Goal: Task Accomplishment & Management: Manage account settings

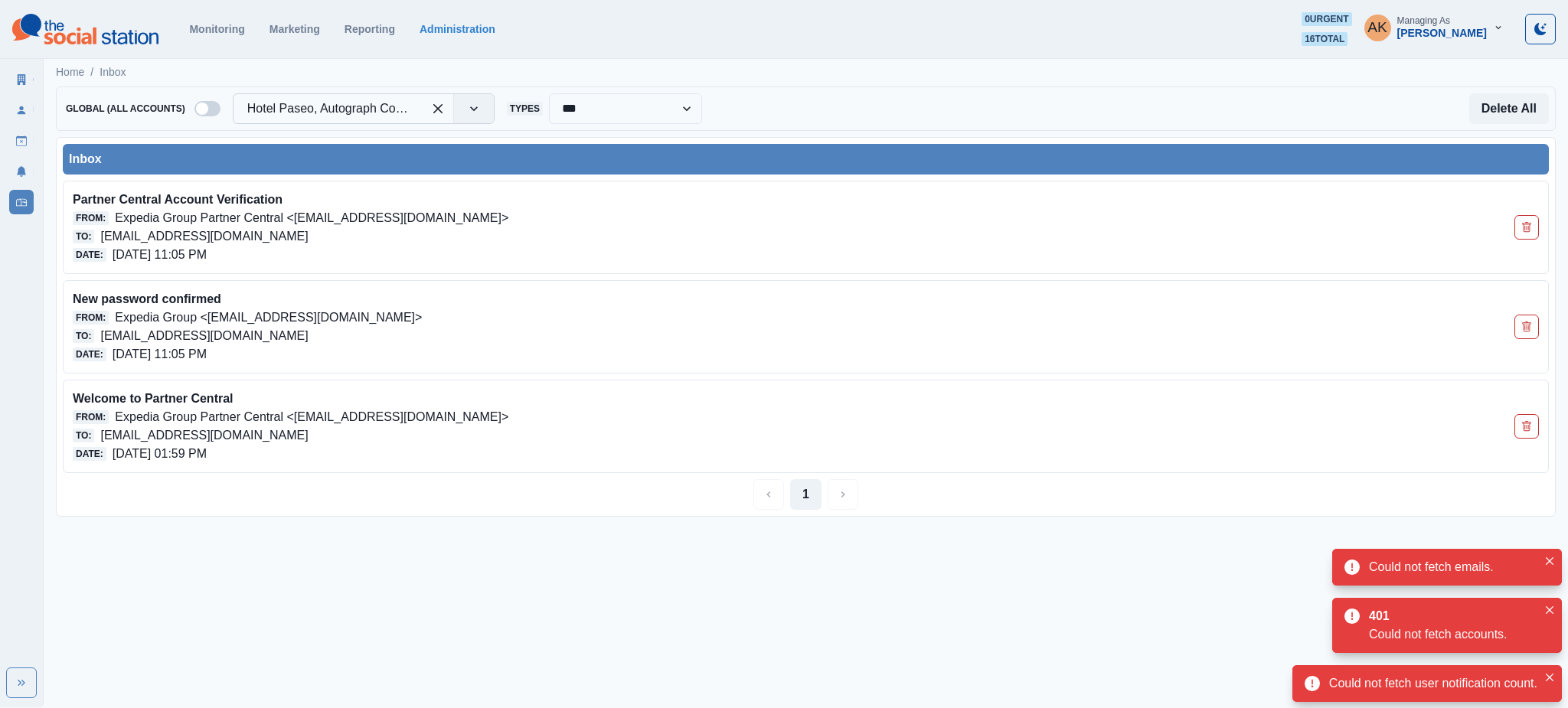
click at [331, 95] on div "Hotel Paseo, Autograph Collection" at bounding box center [363, 109] width 262 height 31
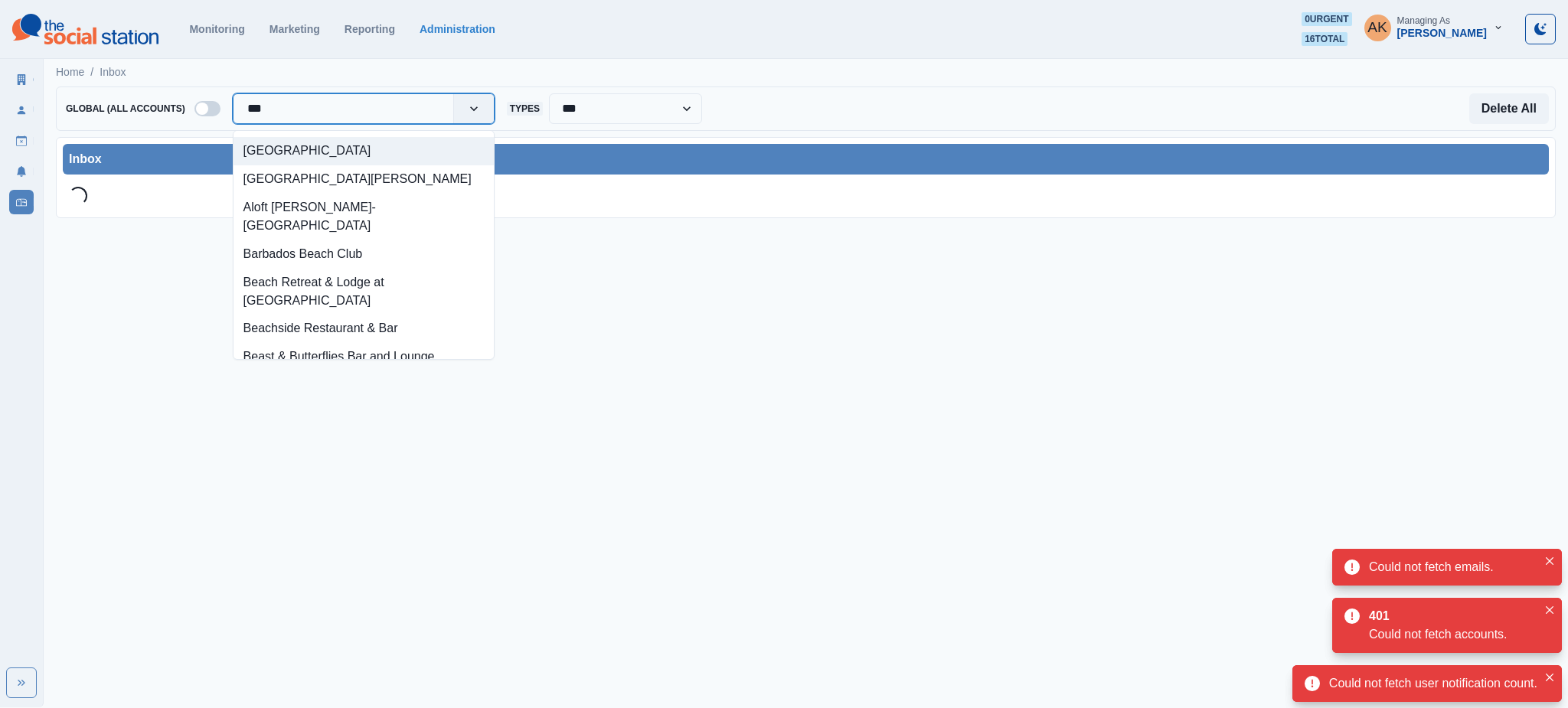
type input "****"
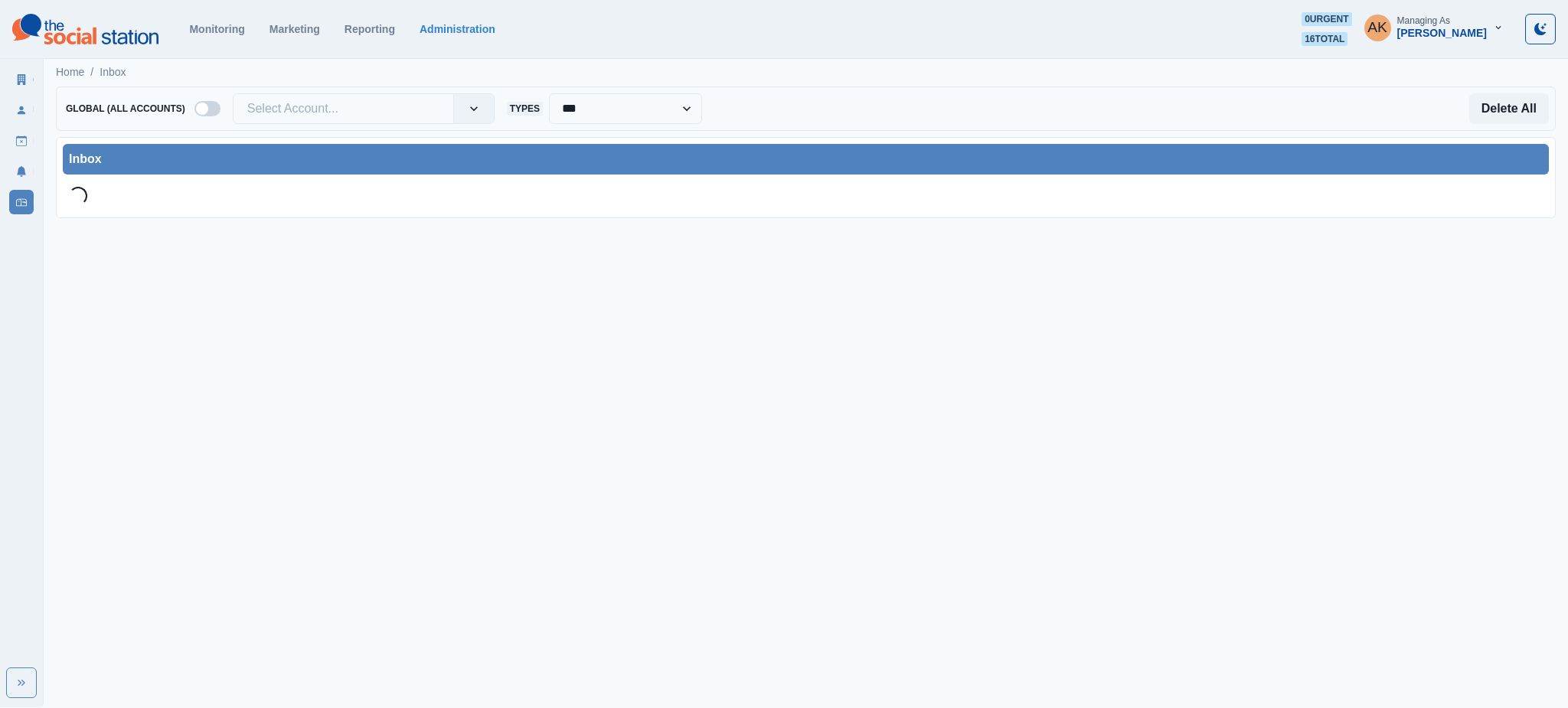
click at [285, 124] on div "**********" at bounding box center [806, 109] width 1500 height 45
click at [289, 112] on div at bounding box center [343, 109] width 192 height 22
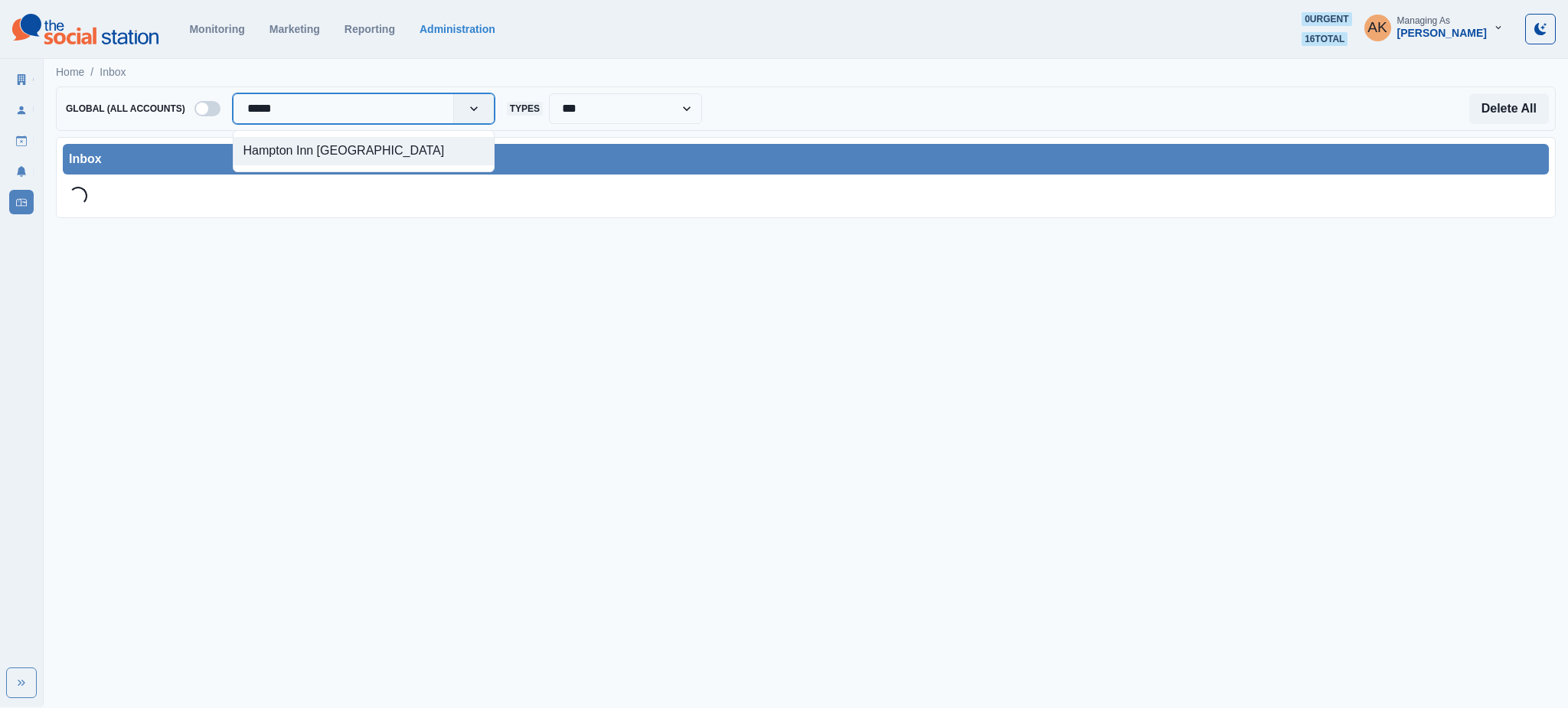
type input "******"
click at [416, 140] on div "Hampton Inn Beaufort" at bounding box center [363, 151] width 260 height 28
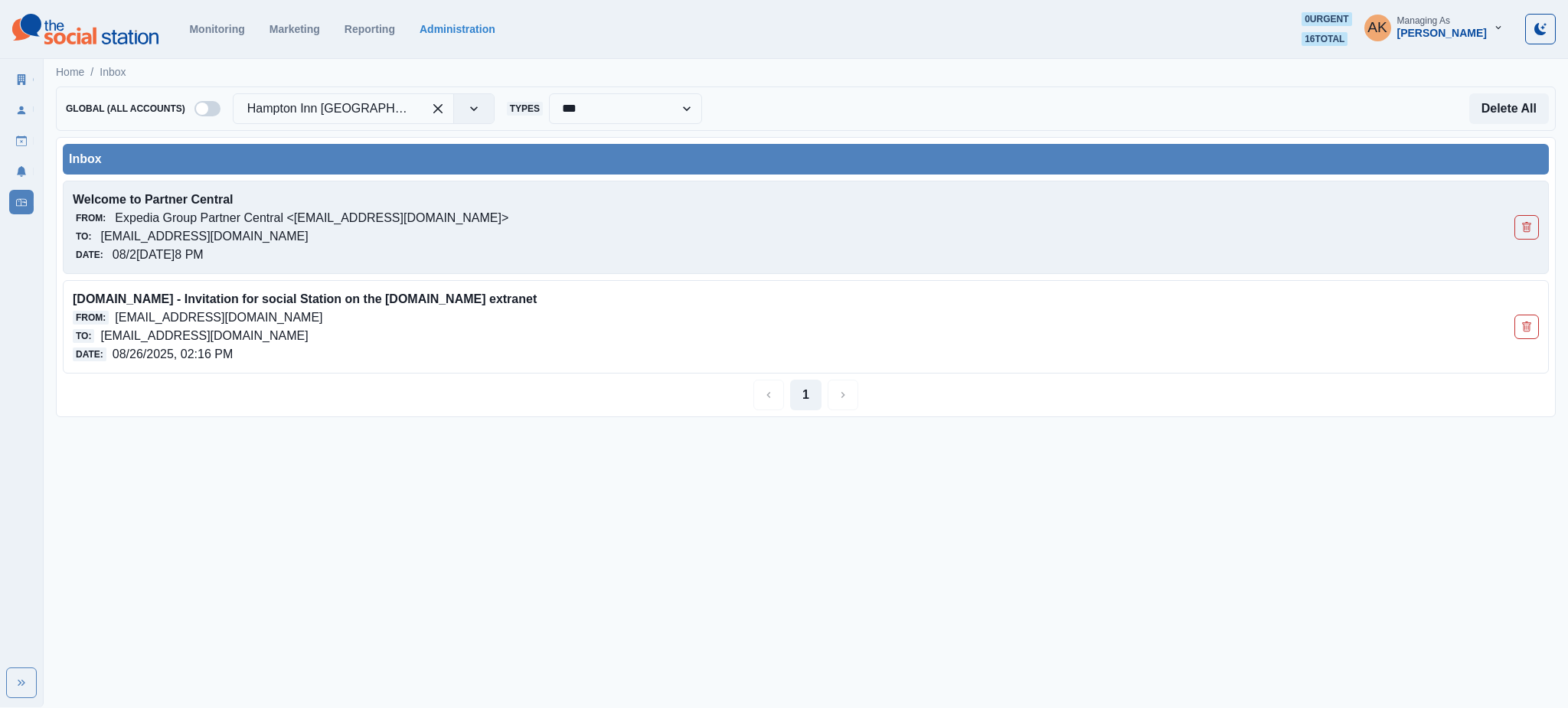
click at [452, 225] on p "Expedia Group Partner Central <admin@expediapartnercentral.com>" at bounding box center [311, 218] width 393 height 18
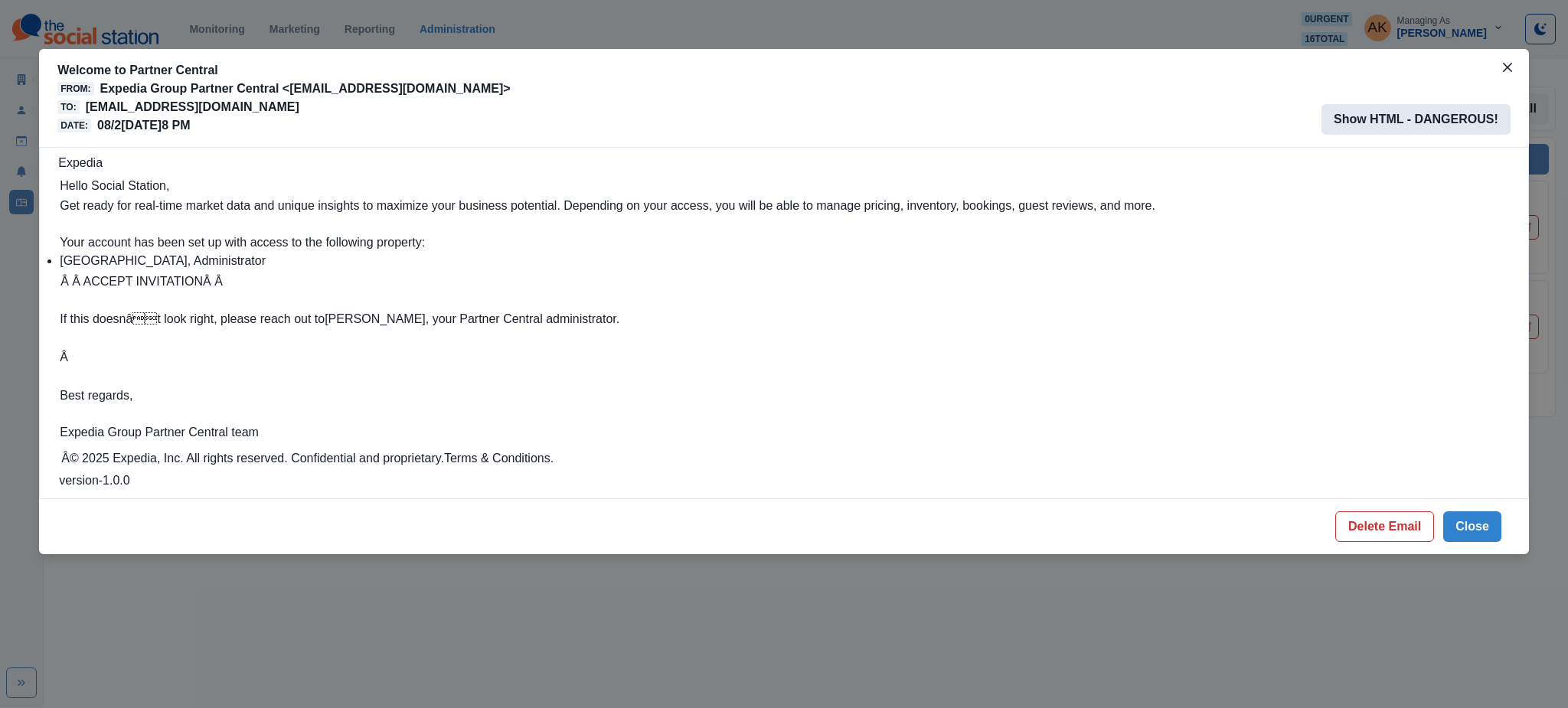
click at [1401, 112] on button "Show HTML - DANGEROUS!" at bounding box center [1416, 120] width 189 height 31
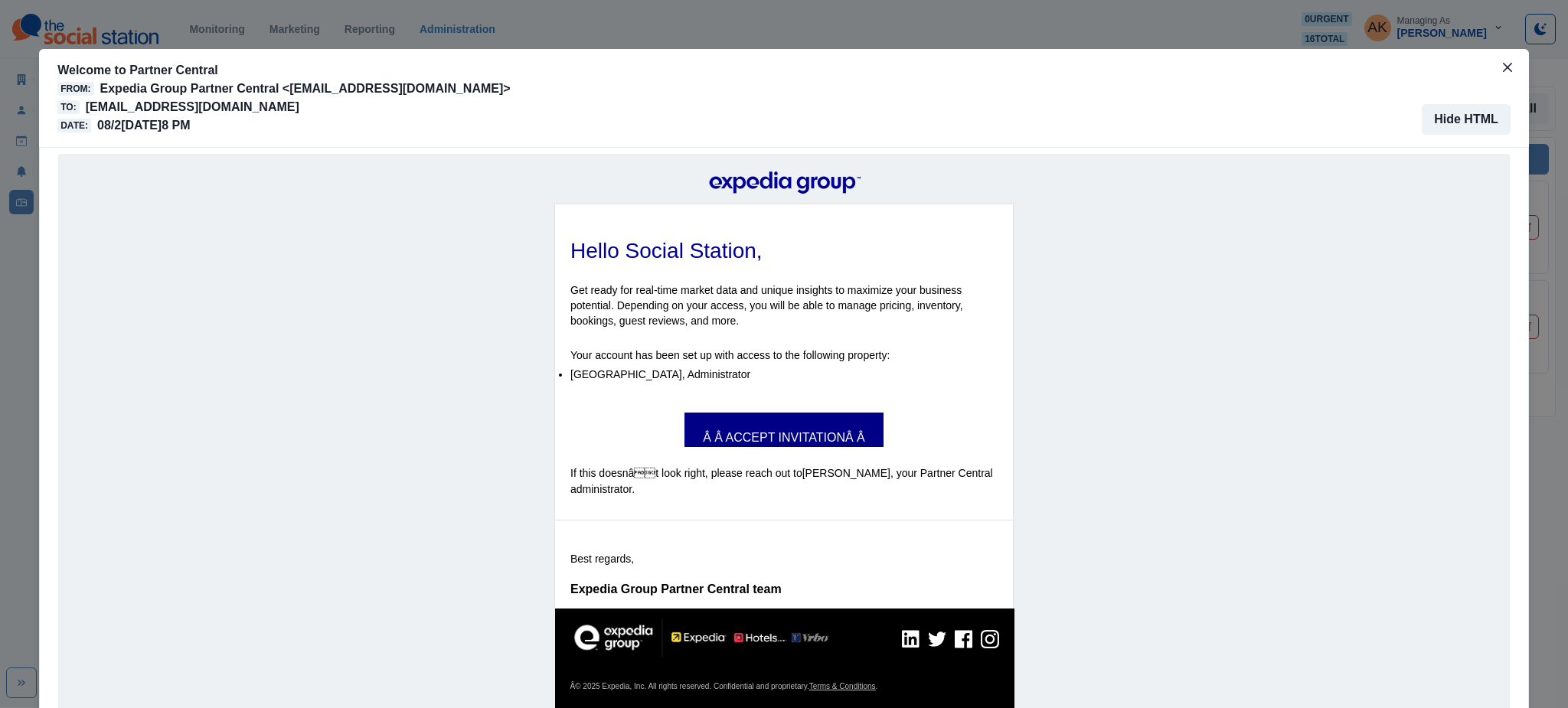
click at [758, 428] on link "Â Â ACCEPT INVITATIONÂ Â" at bounding box center [784, 430] width 199 height 17
click at [1502, 72] on button "Close" at bounding box center [1507, 68] width 25 height 25
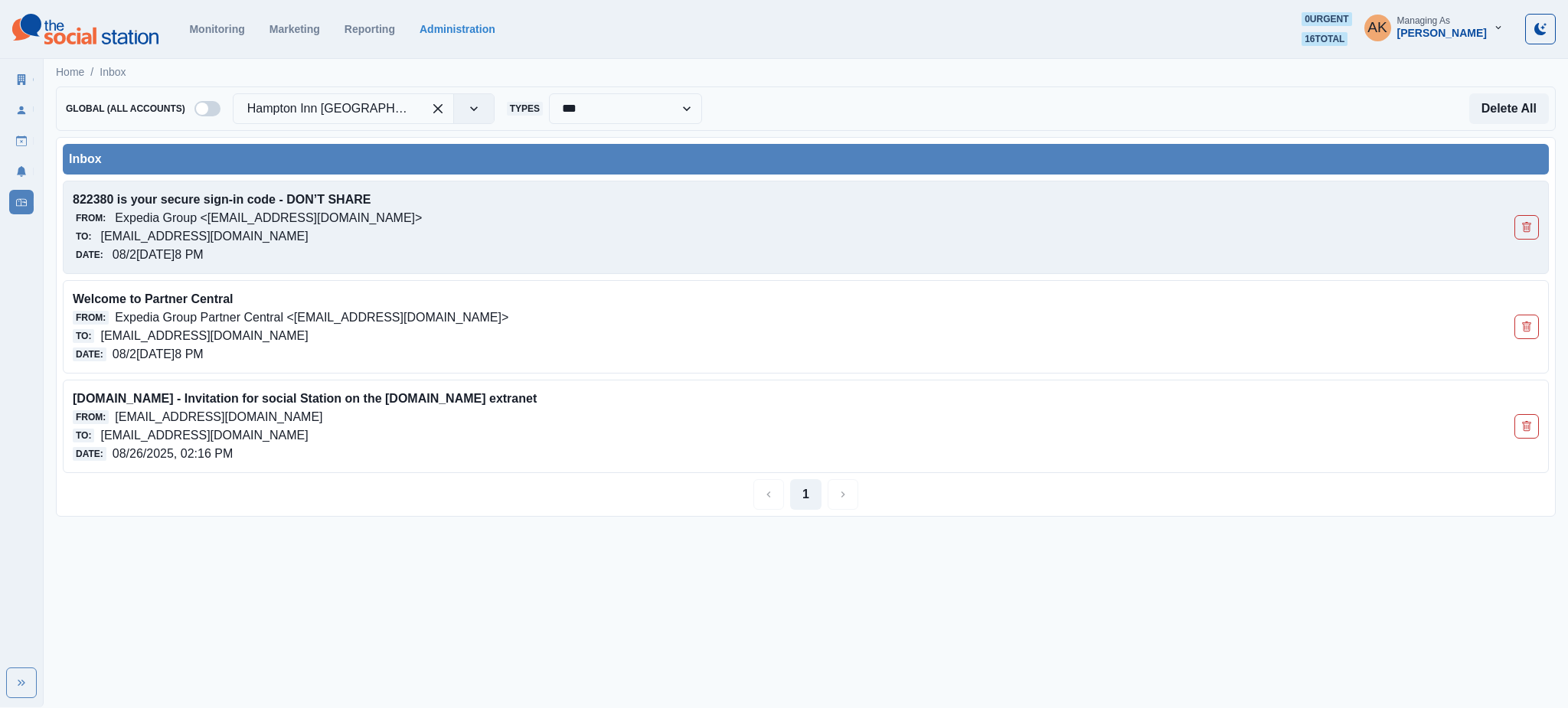
click at [470, 239] on div "To: hamptoninnbeaufort@properties.thesocialstation.com" at bounding box center [659, 237] width 1173 height 18
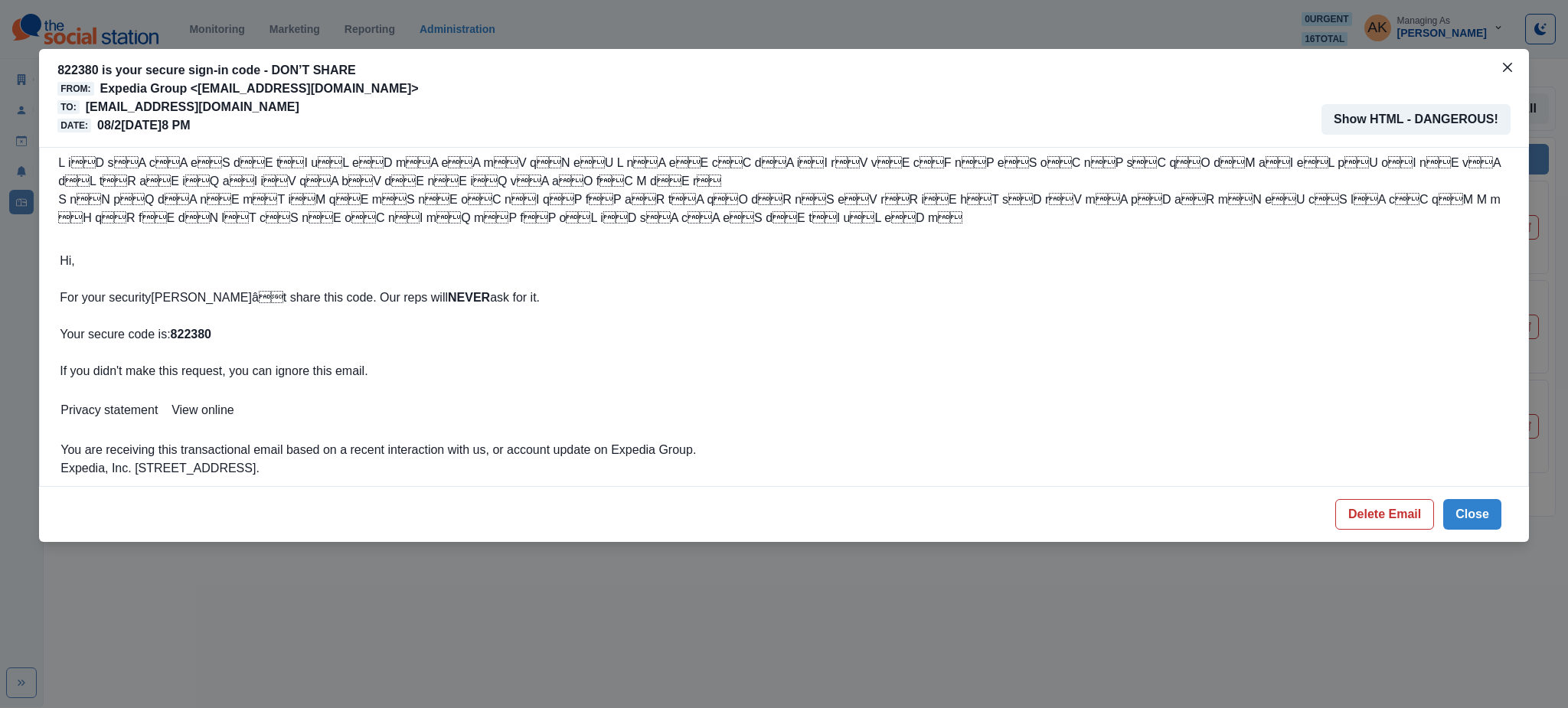
click at [204, 329] on strong "822380" at bounding box center [191, 334] width 41 height 13
copy strong "822380"
drag, startPoint x: 399, startPoint y: 106, endPoint x: 86, endPoint y: 105, distance: 313.0
click at [86, 105] on div "To: hamptoninnbeaufort@properties.thesocialstation.com" at bounding box center [237, 108] width 360 height 18
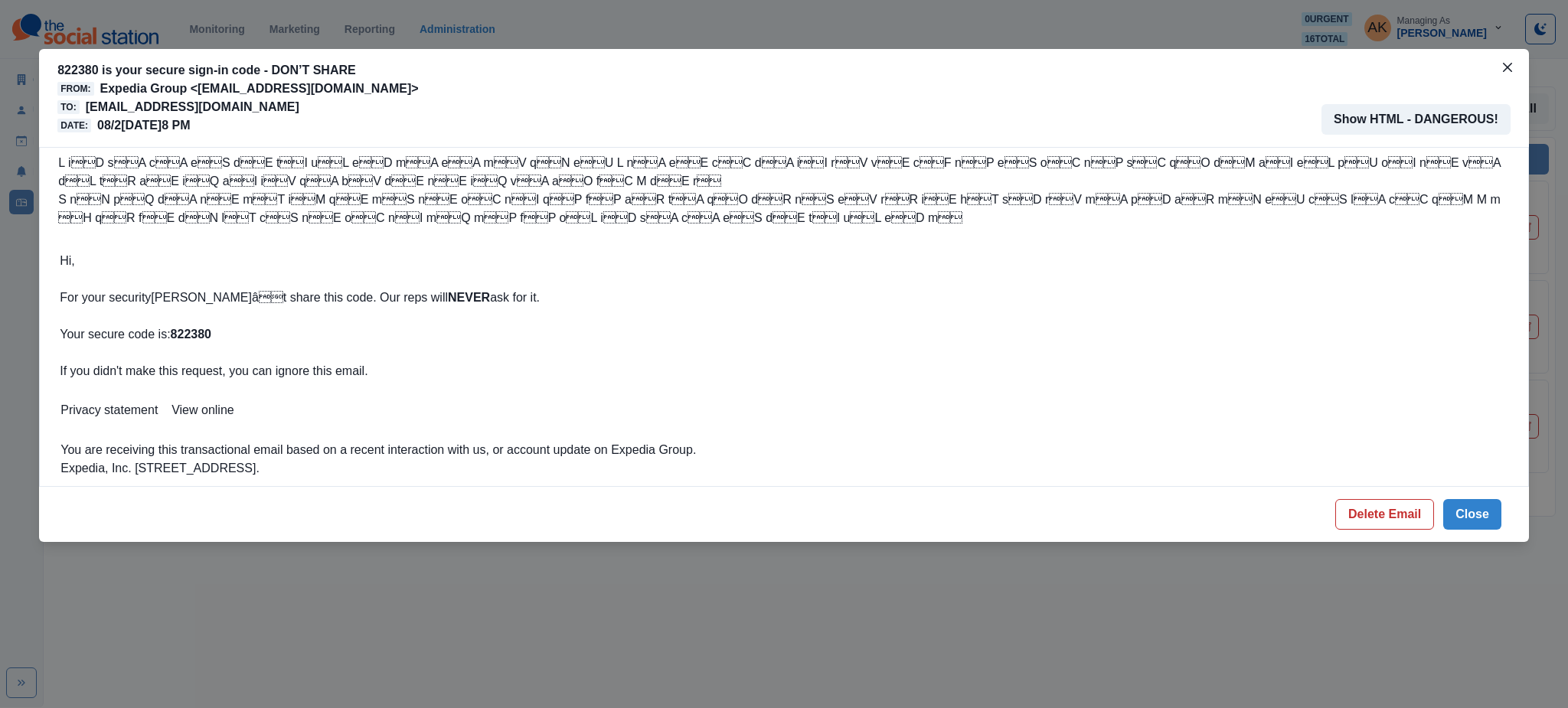
copy p "[EMAIL_ADDRESS][DOMAIN_NAME]"
click at [1507, 68] on icon "Close" at bounding box center [1507, 68] width 9 height 9
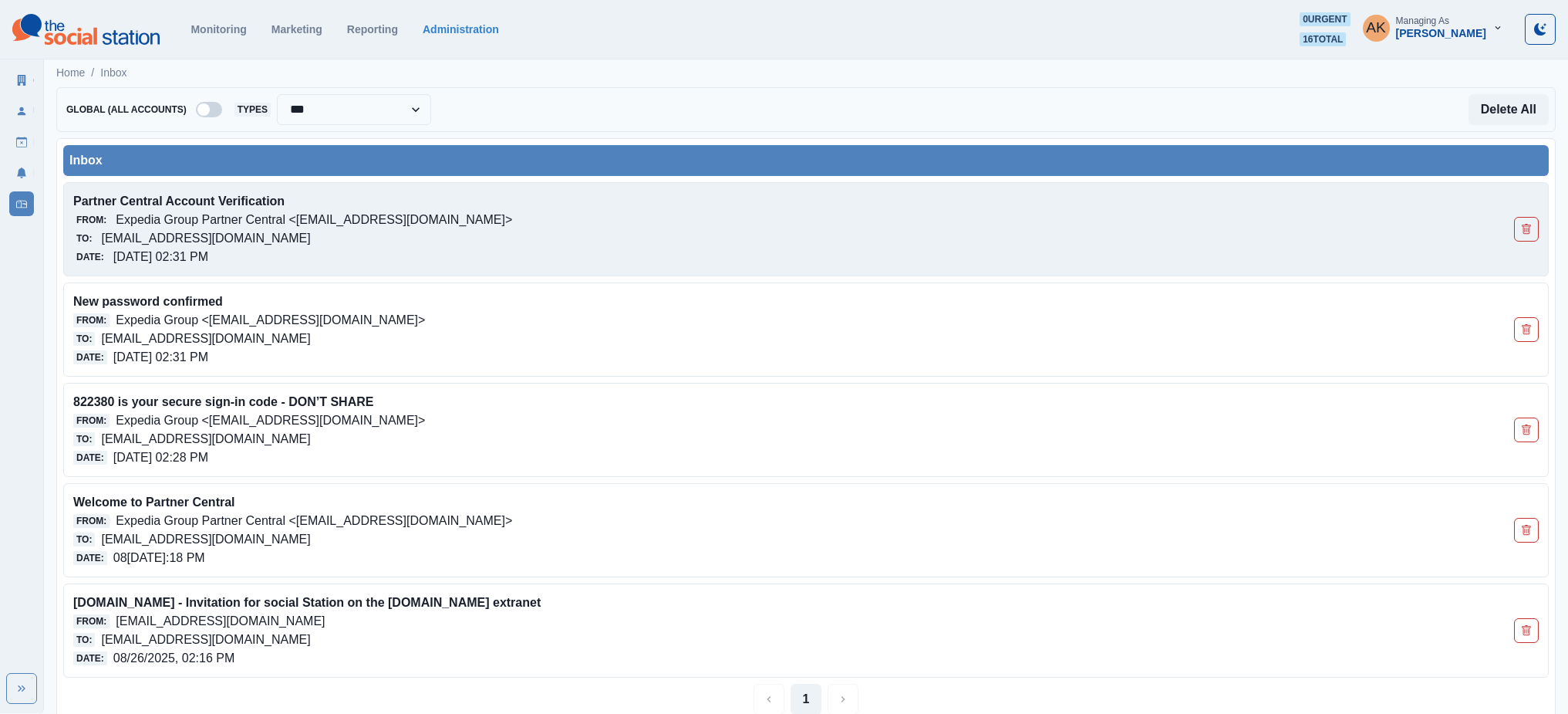
click at [603, 272] on div "Partner Central Account Verification From: Expedia Group Partner Central <[EMAI…" at bounding box center [806, 229] width 1486 height 94
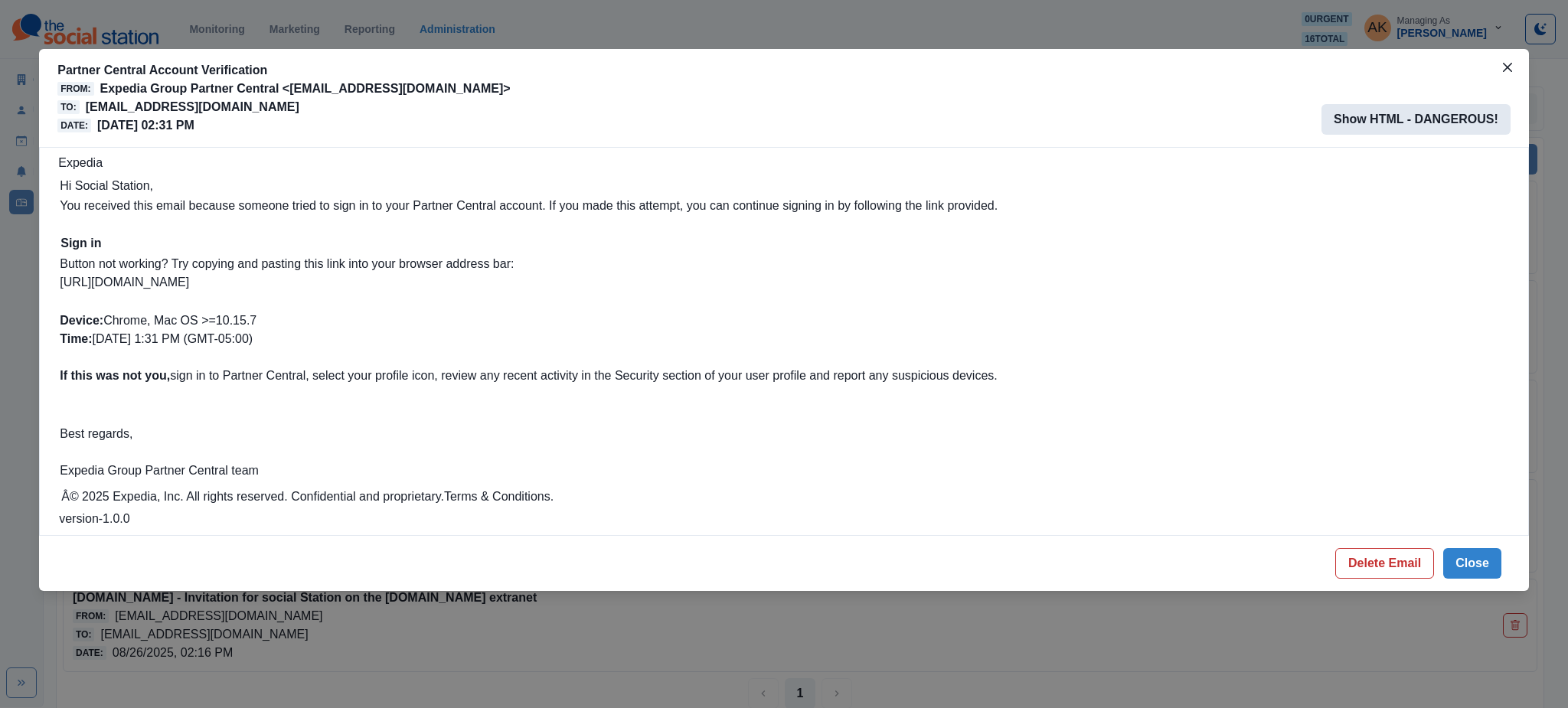
click at [1367, 121] on button "Show HTML - DANGEROUS!" at bounding box center [1416, 120] width 189 height 31
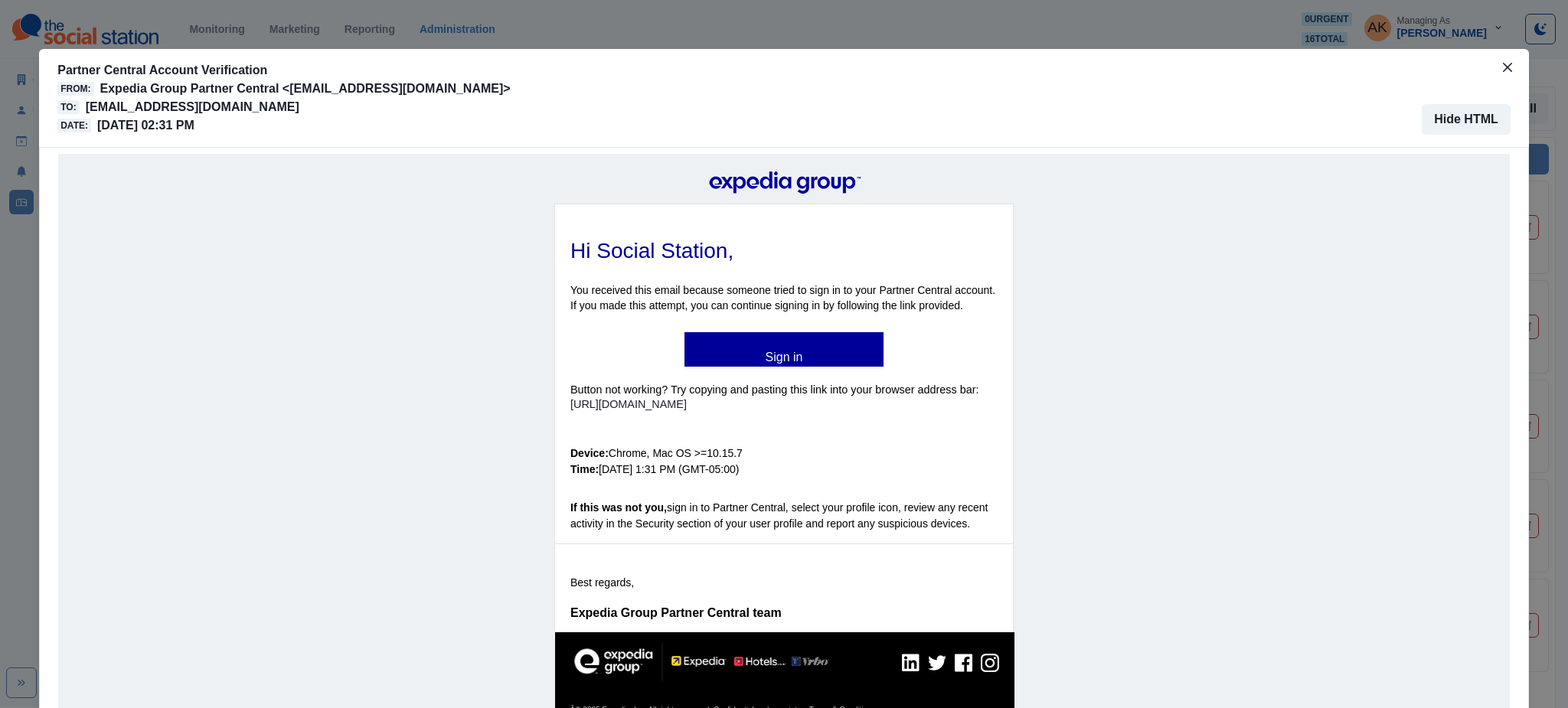
click at [721, 372] on td "Button not working? Try copying and pasting this link into your browser address…" at bounding box center [784, 394] width 459 height 55
click at [722, 359] on td "Sign in" at bounding box center [784, 349] width 199 height 35
click at [725, 351] on link "Sign in" at bounding box center [784, 350] width 199 height 17
click at [1506, 70] on icon "Close" at bounding box center [1507, 68] width 9 height 9
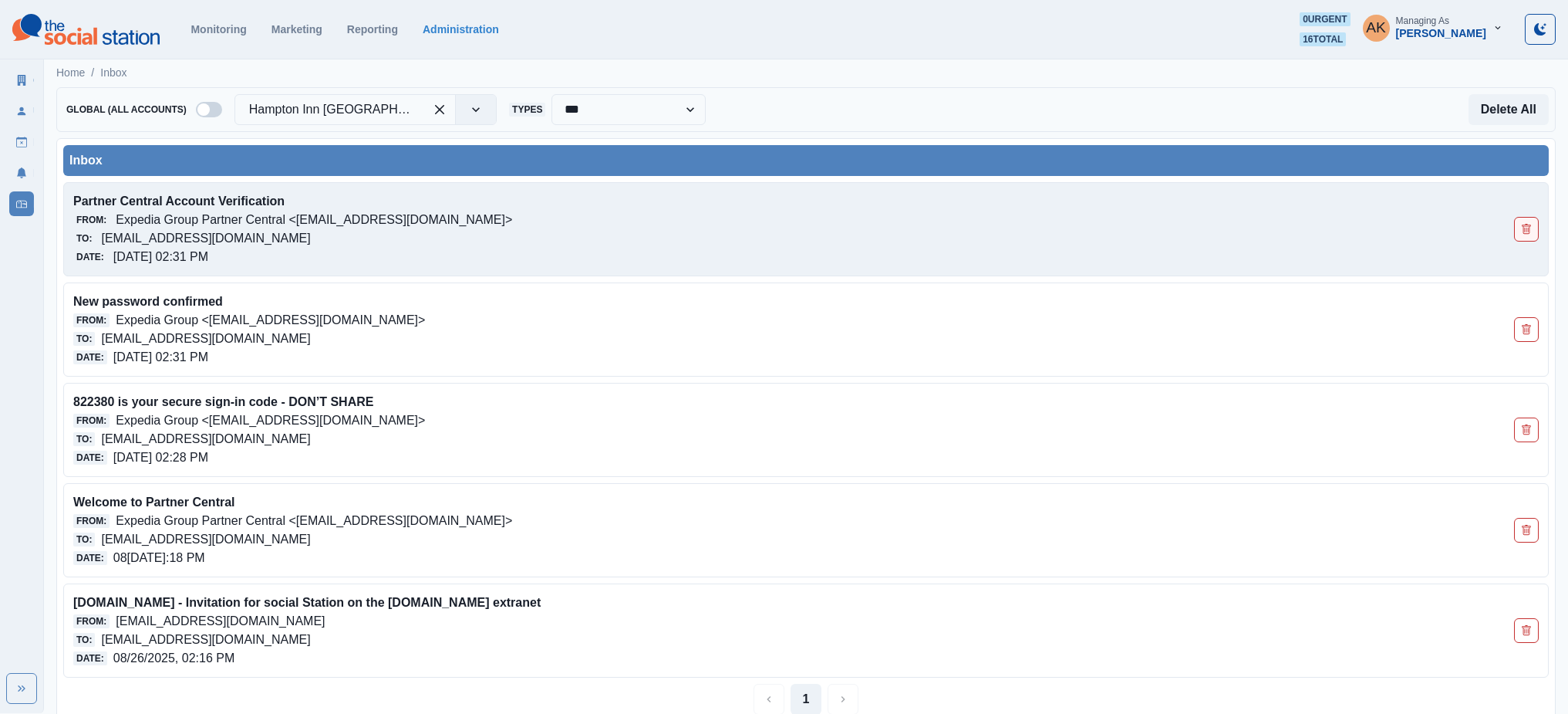
click at [1525, 226] on icon "Delete Email" at bounding box center [1526, 229] width 11 height 11
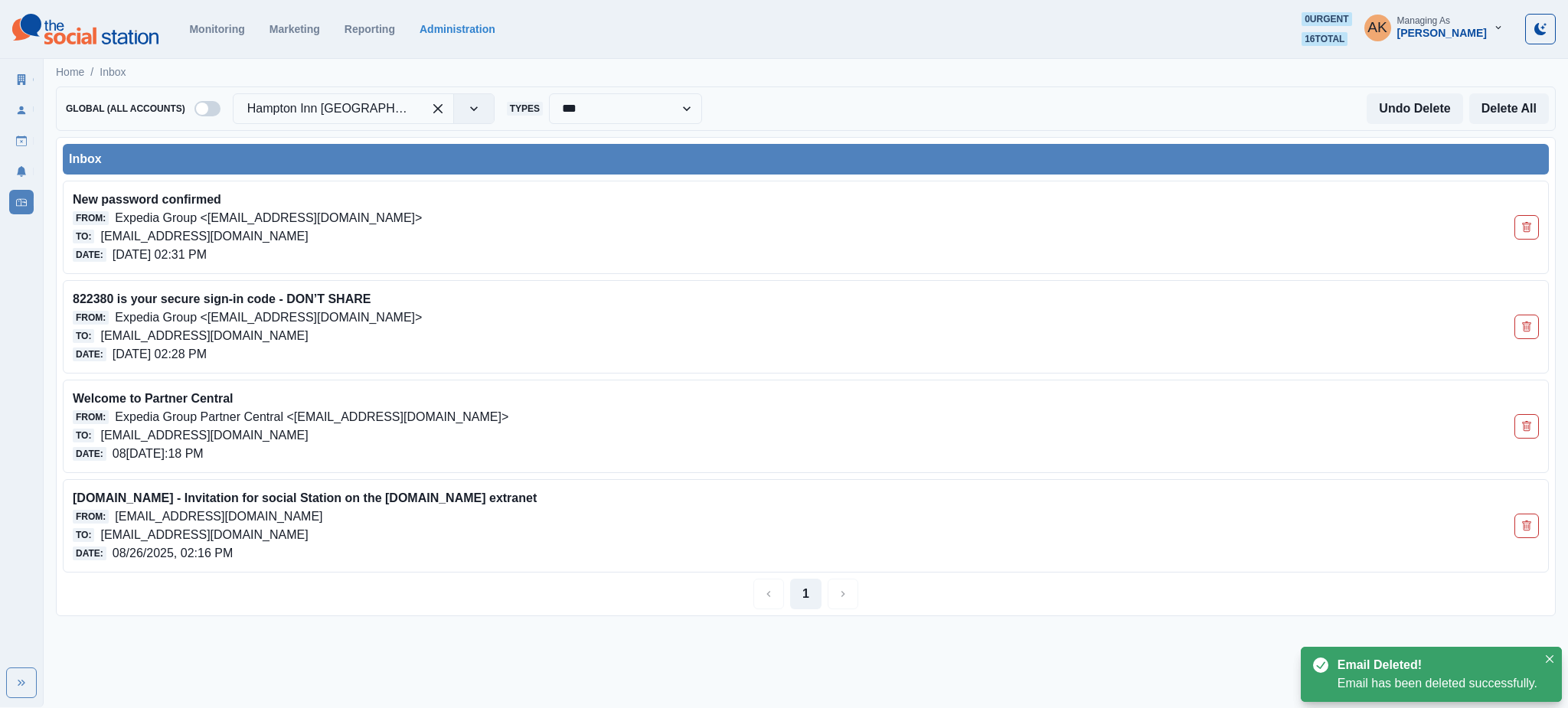
click at [1514, 224] on button "Delete Email" at bounding box center [1527, 227] width 25 height 25
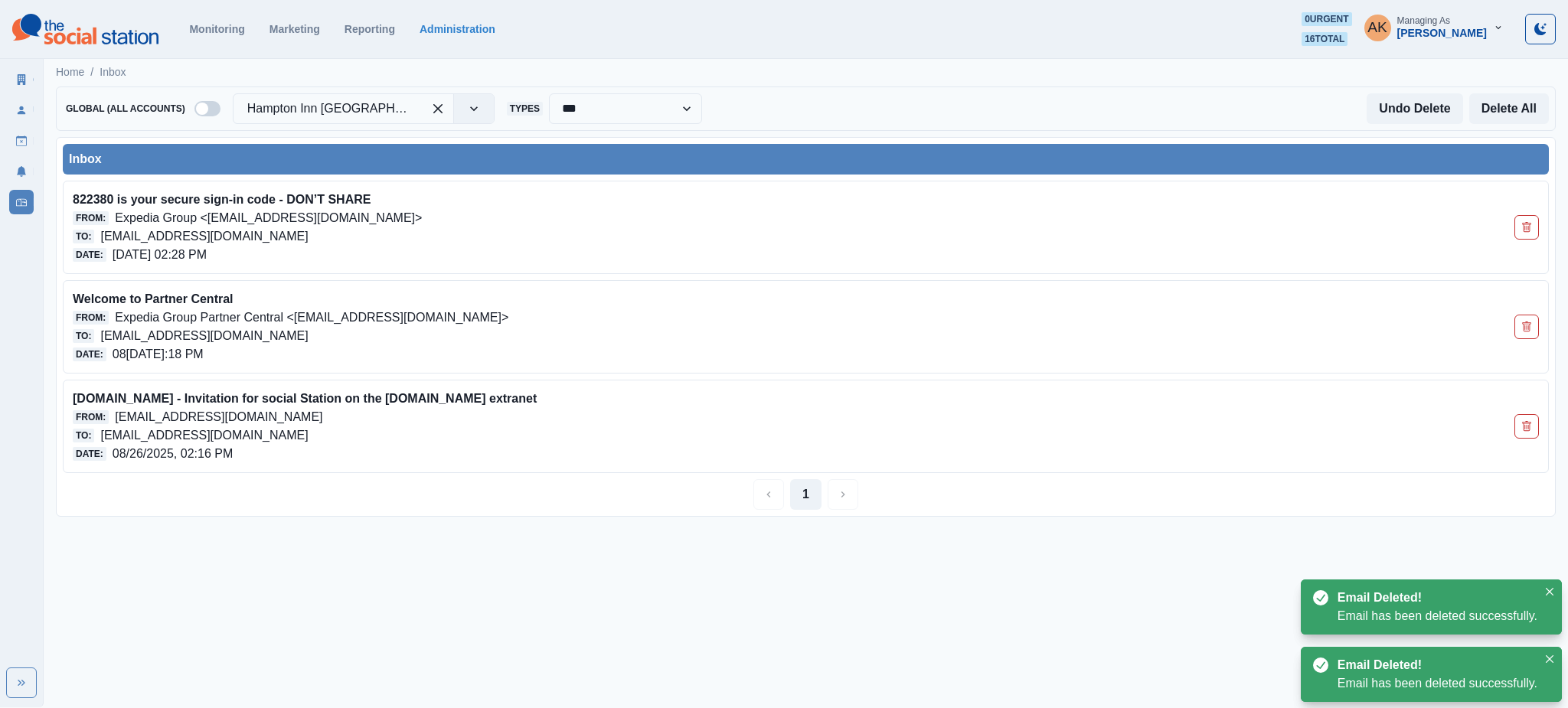
click at [1513, 224] on div "822380 is your secure sign-in code - DON’T SHARE From: Expedia Group <[EMAIL_AD…" at bounding box center [806, 227] width 1486 height 94
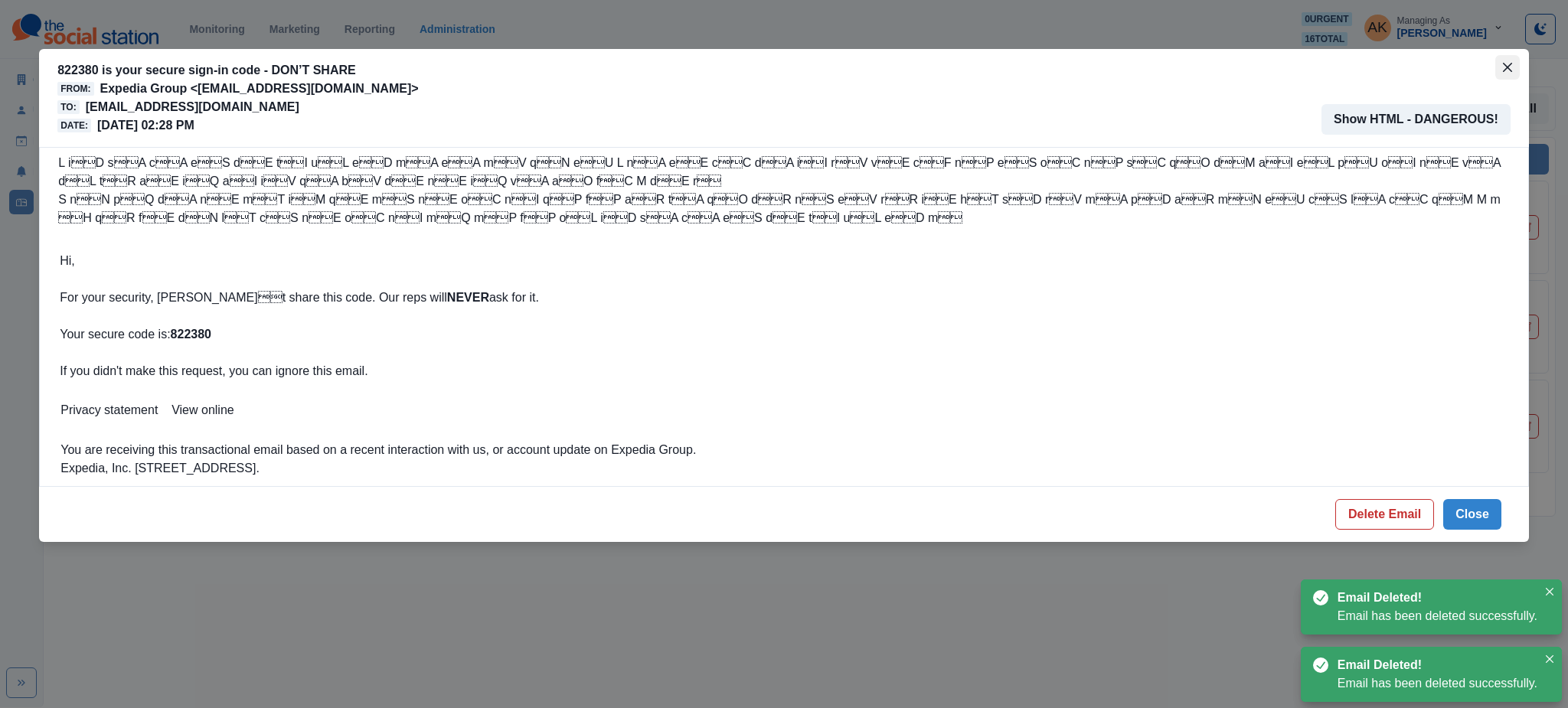
click at [1496, 62] on button "Close" at bounding box center [1507, 68] width 25 height 25
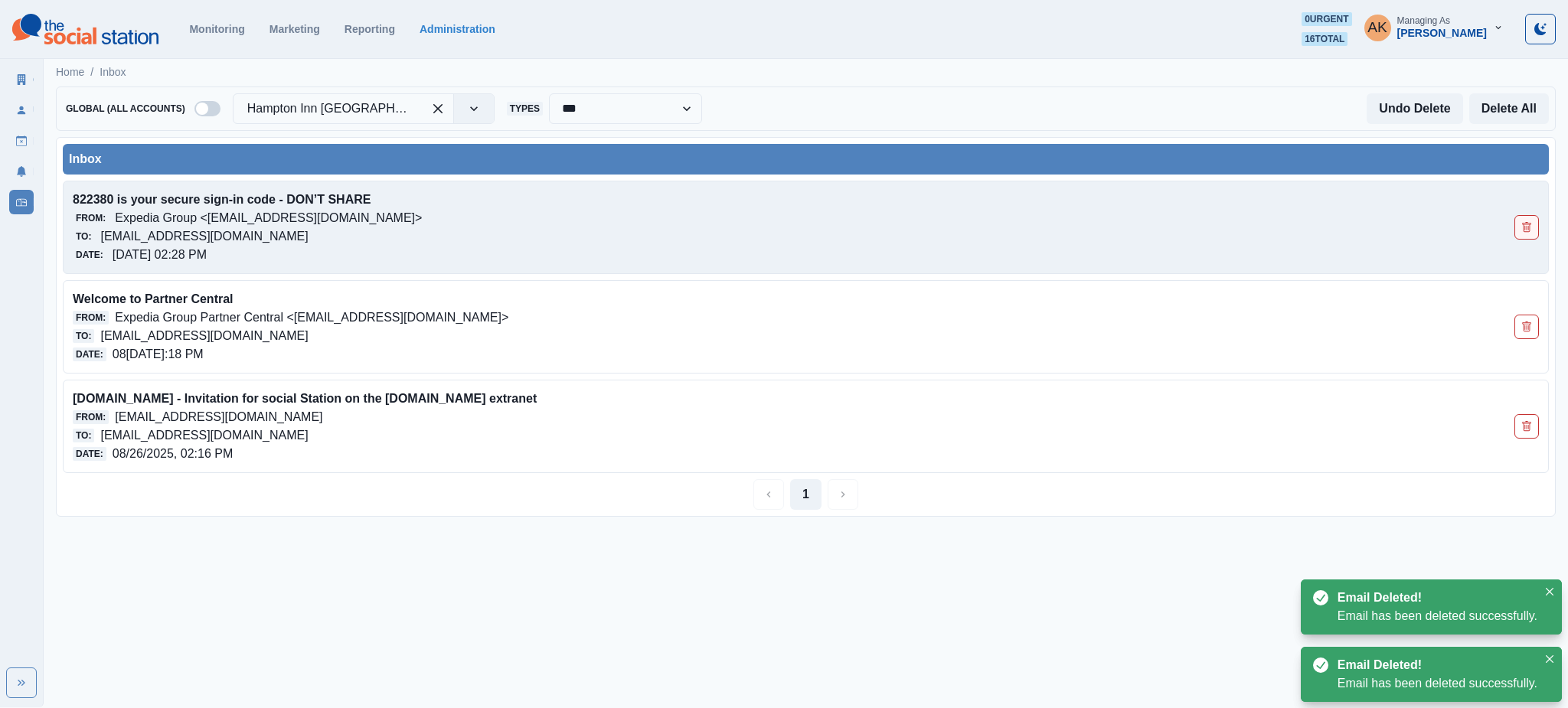
click at [1518, 228] on button "Delete Email" at bounding box center [1527, 227] width 25 height 25
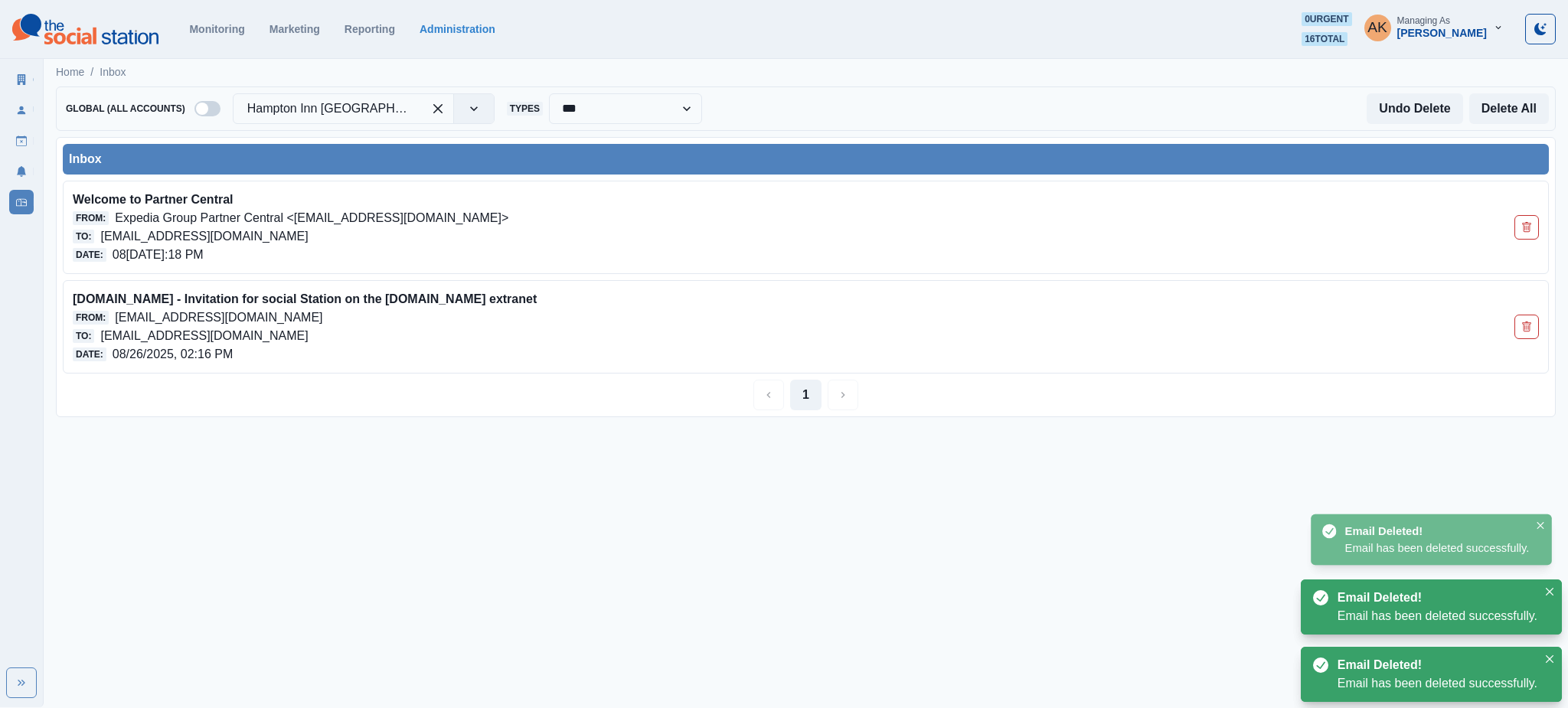
click at [1518, 228] on button "Delete Email" at bounding box center [1527, 227] width 25 height 25
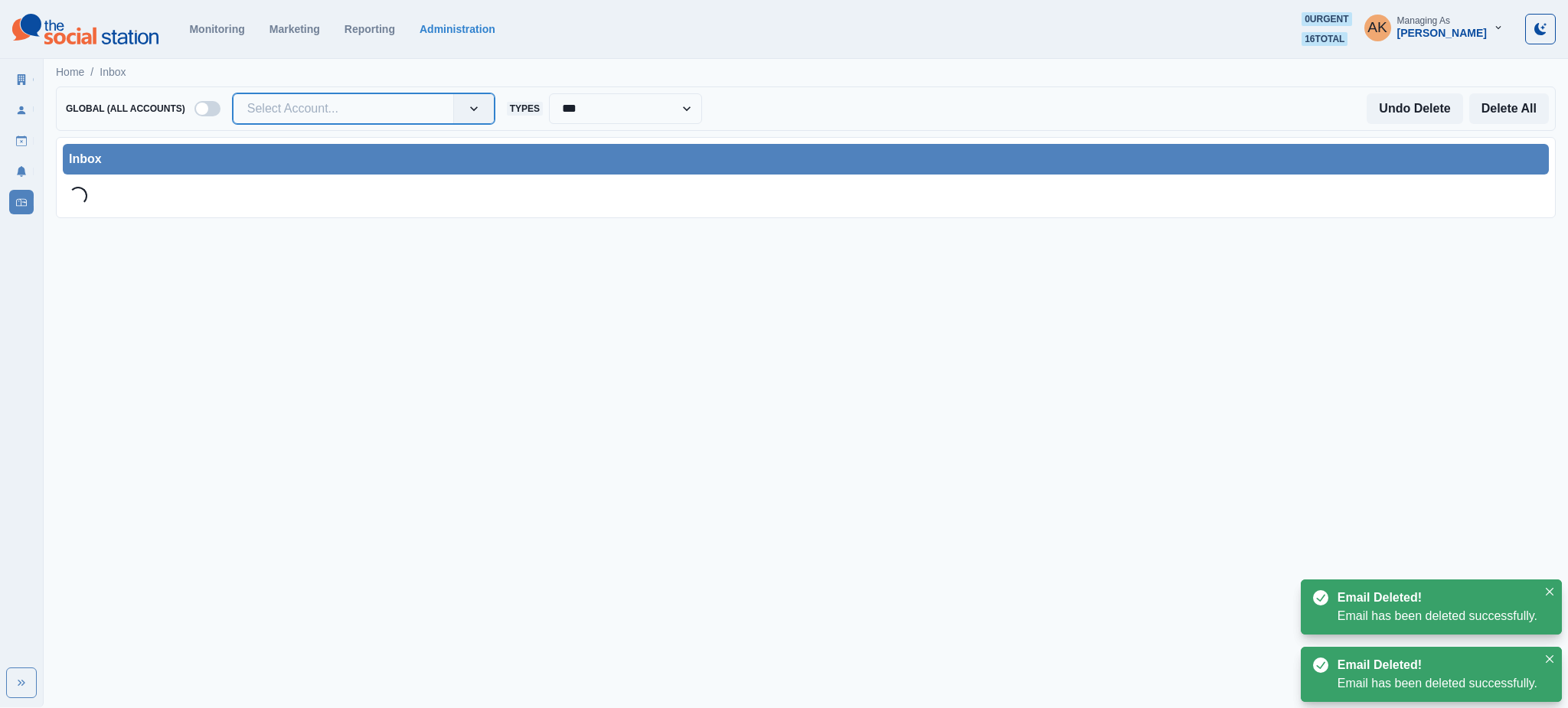
click at [321, 101] on div at bounding box center [343, 109] width 192 height 22
type input "*****"
click at [314, 144] on div "ETAGE Executive Living" at bounding box center [363, 151] width 260 height 28
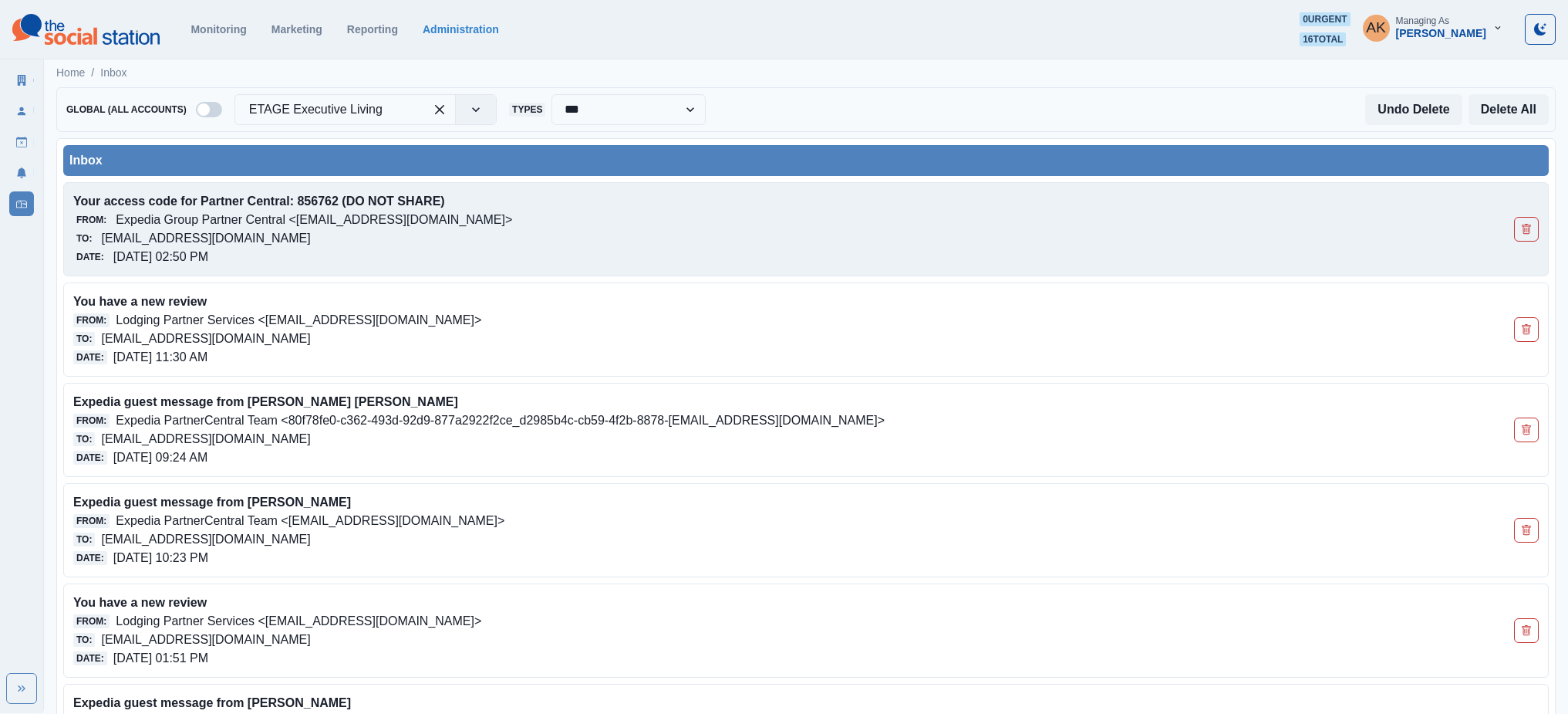
click at [426, 242] on div "To: [EMAIL_ADDRESS][DOMAIN_NAME]" at bounding box center [659, 239] width 1173 height 19
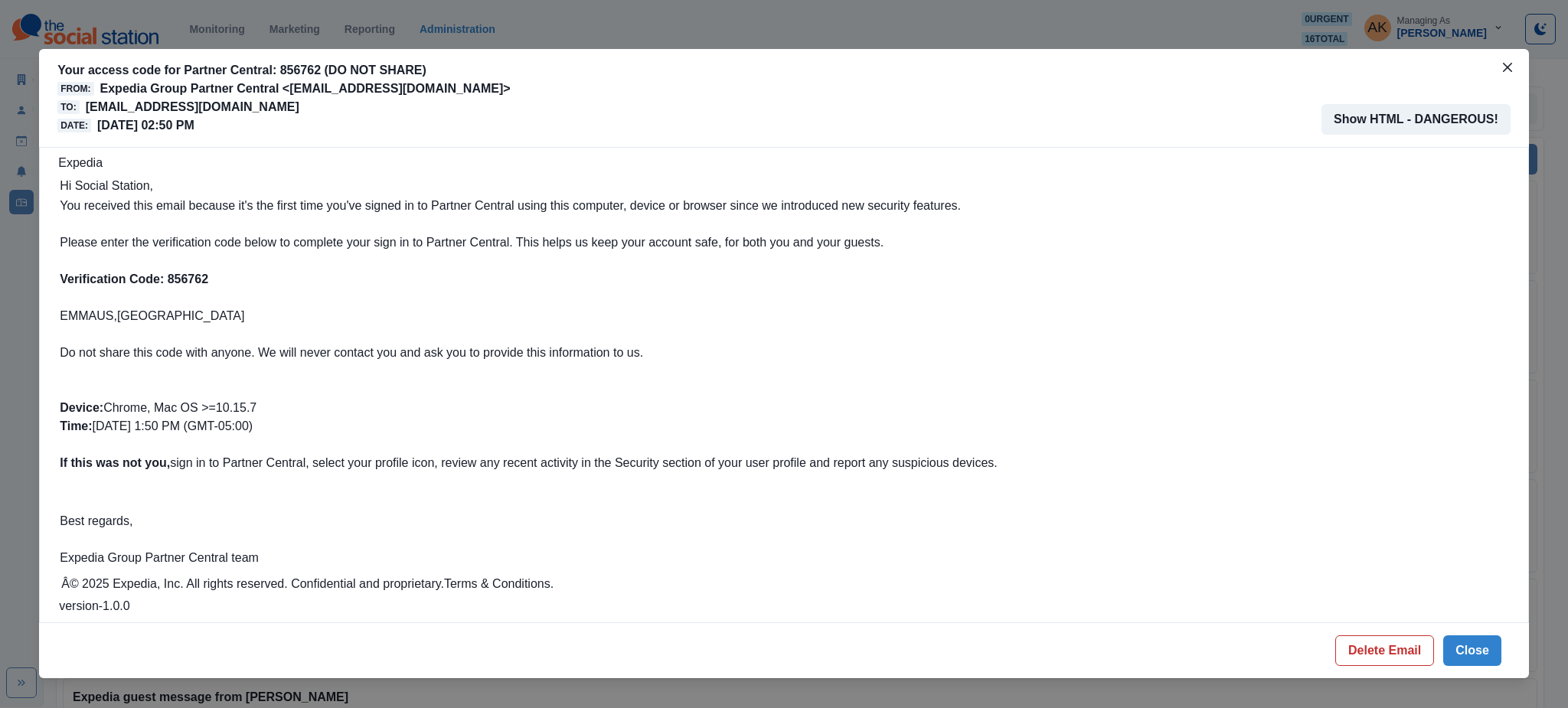
click at [183, 284] on b "Verification Code: 856762" at bounding box center [134, 279] width 148 height 13
copy b "856762"
click at [1503, 66] on icon "Close" at bounding box center [1507, 68] width 9 height 9
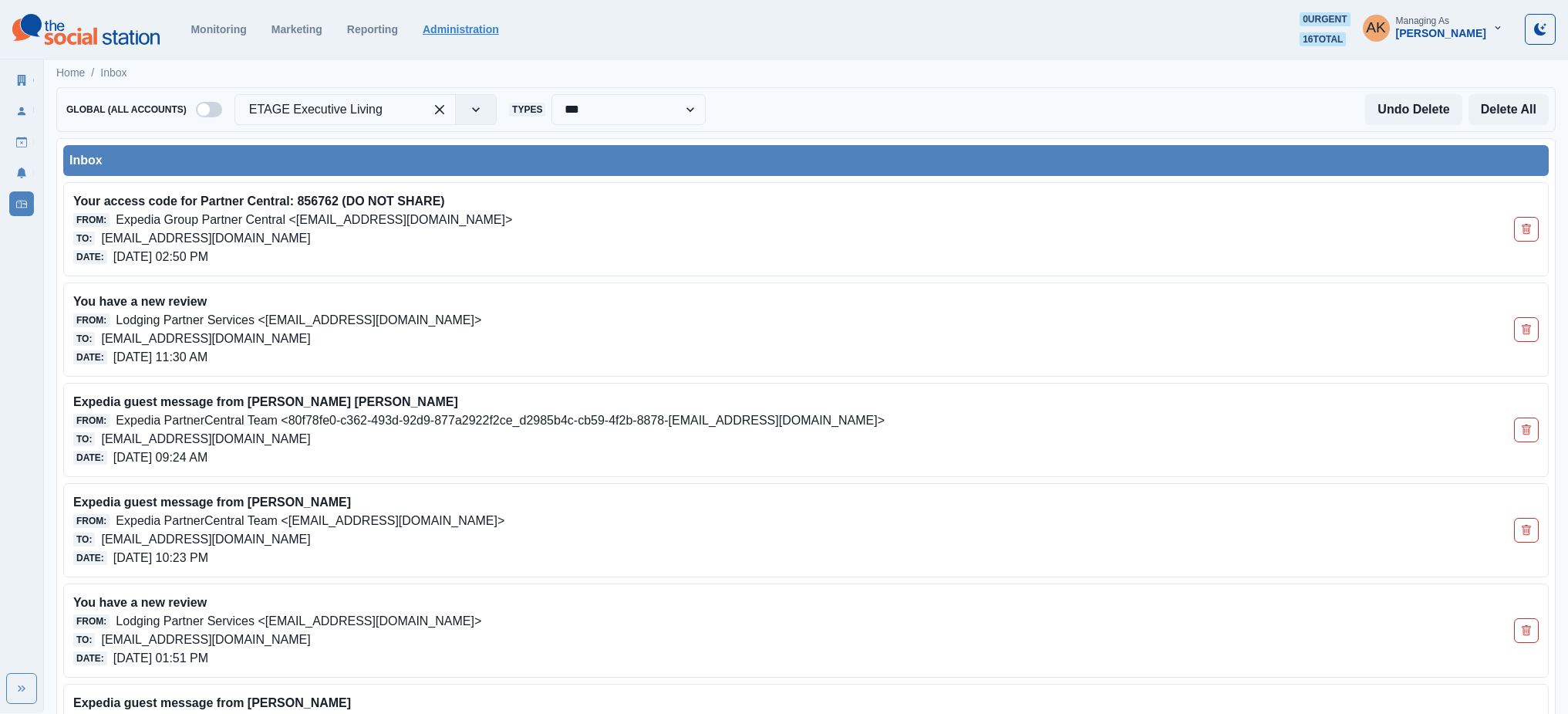
click at [457, 29] on link "Administration" at bounding box center [460, 29] width 77 height 12
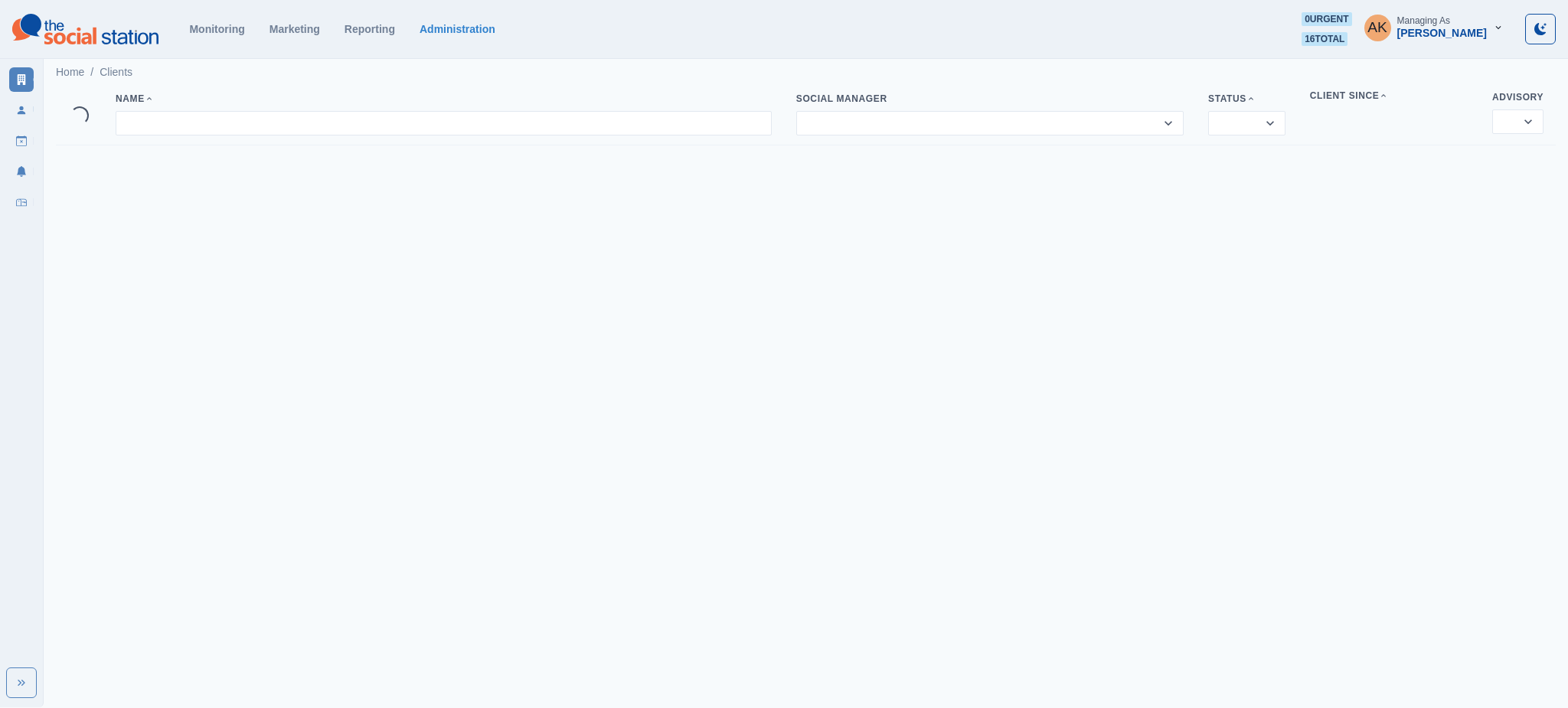
click at [18, 199] on icon at bounding box center [22, 203] width 11 height 8
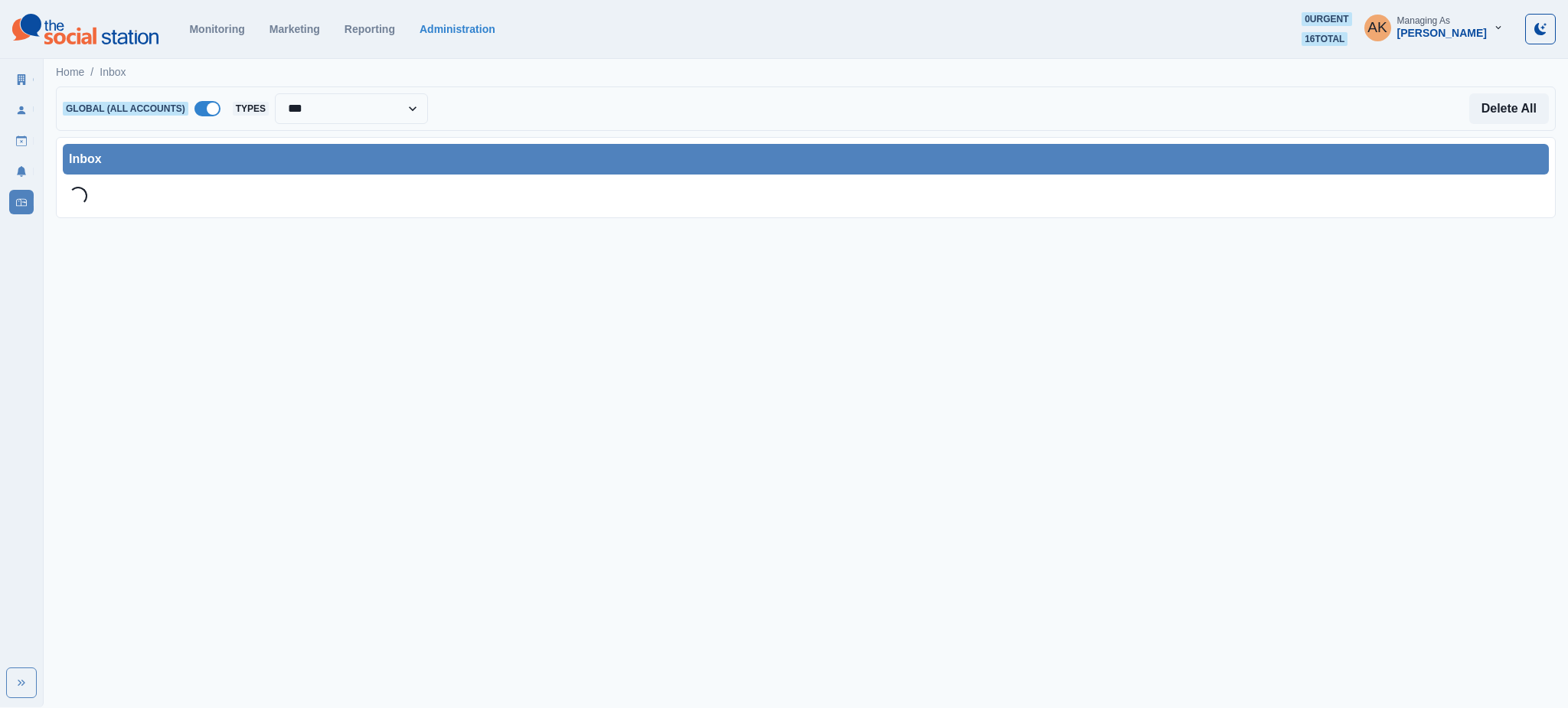
click at [208, 111] on span at bounding box center [207, 109] width 26 height 15
click at [287, 114] on div at bounding box center [343, 109] width 192 height 22
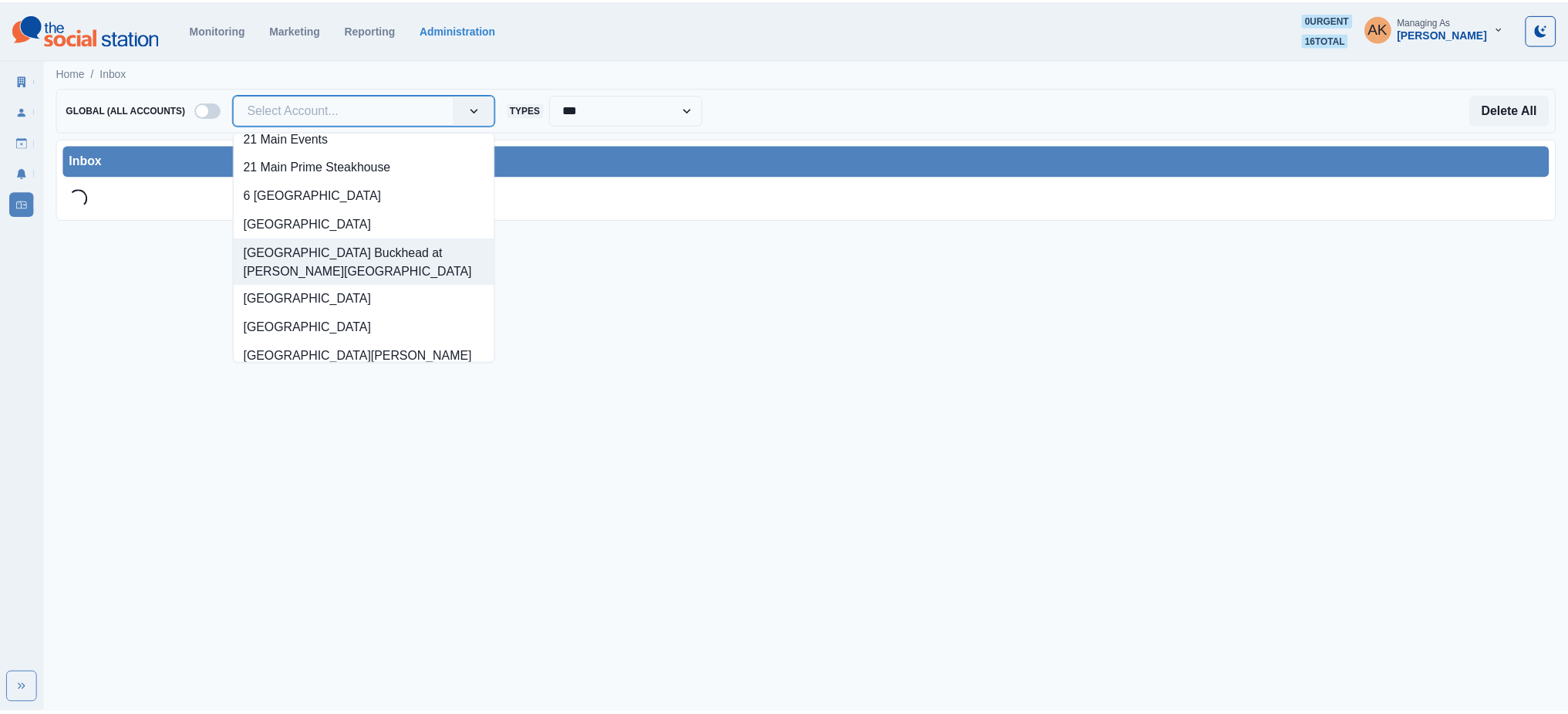
scroll to position [29, 0]
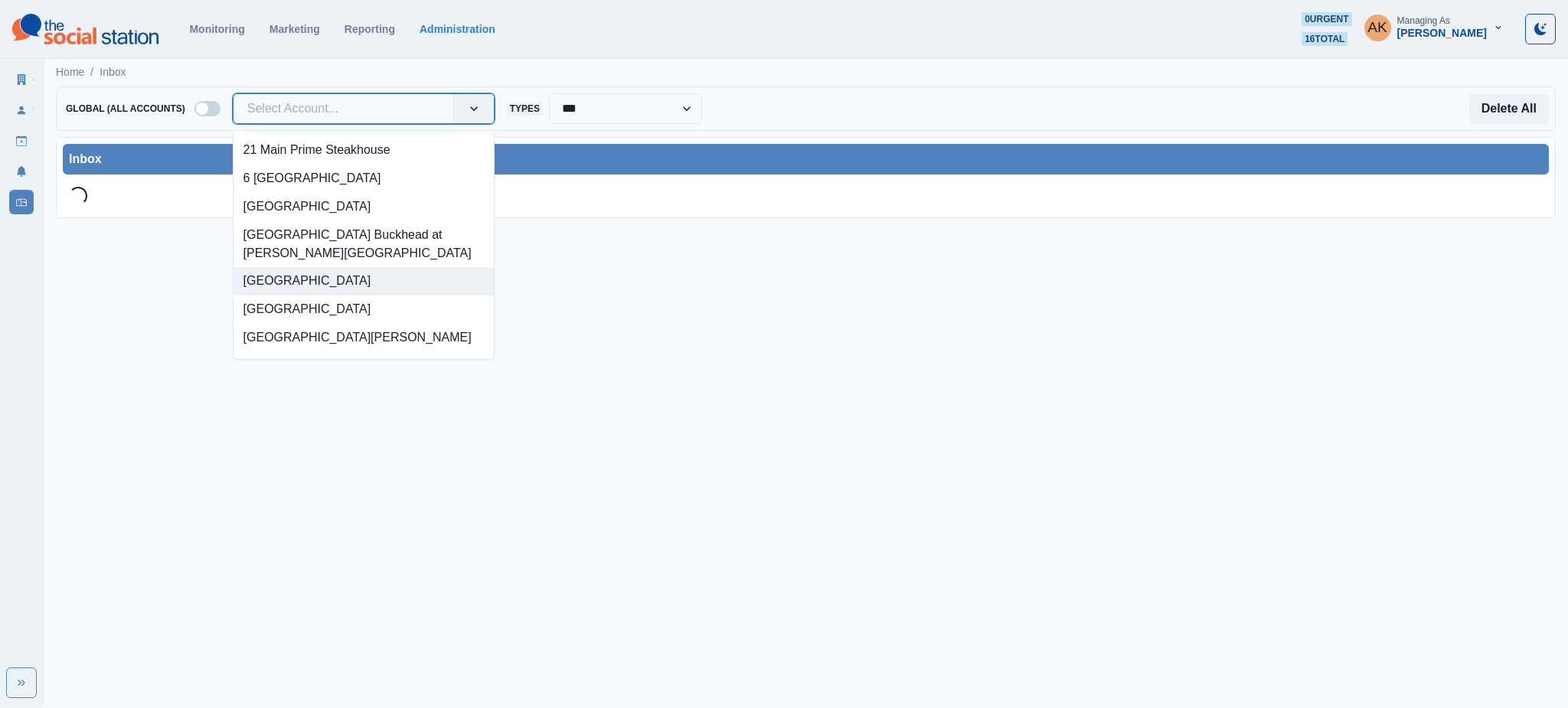
click at [303, 279] on div "[GEOGRAPHIC_DATA]" at bounding box center [363, 281] width 260 height 28
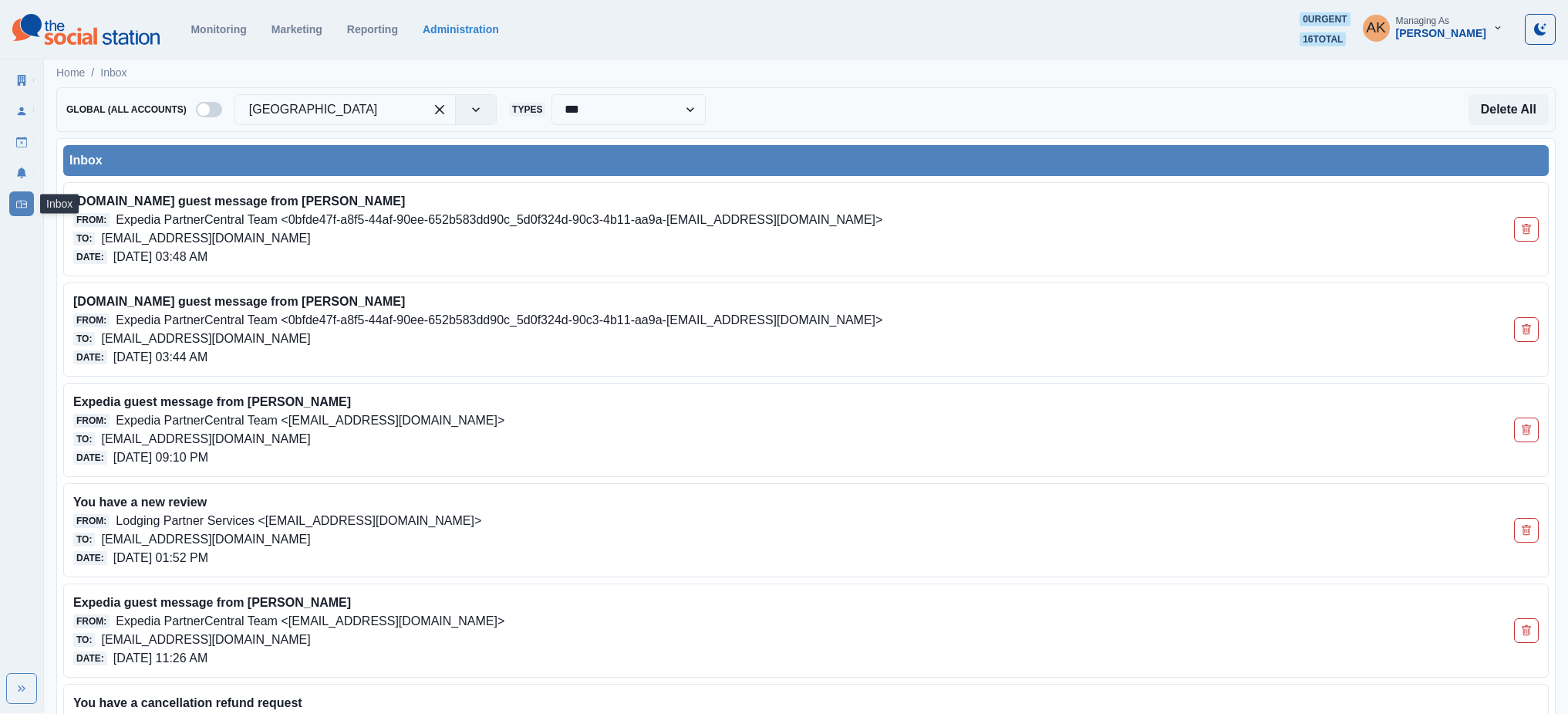
click at [19, 196] on link "Inbox" at bounding box center [22, 204] width 25 height 25
